Goal: Check status

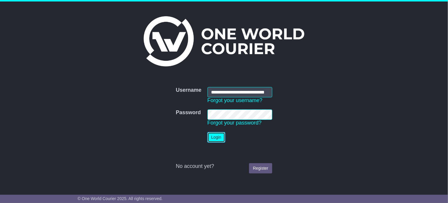
click at [213, 136] on button "Login" at bounding box center [217, 137] width 18 height 10
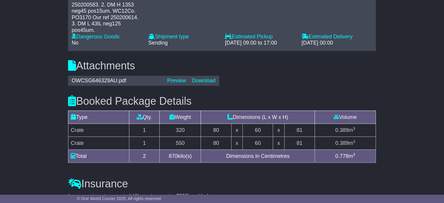
scroll to position [88, 0]
